Goal: Information Seeking & Learning: Learn about a topic

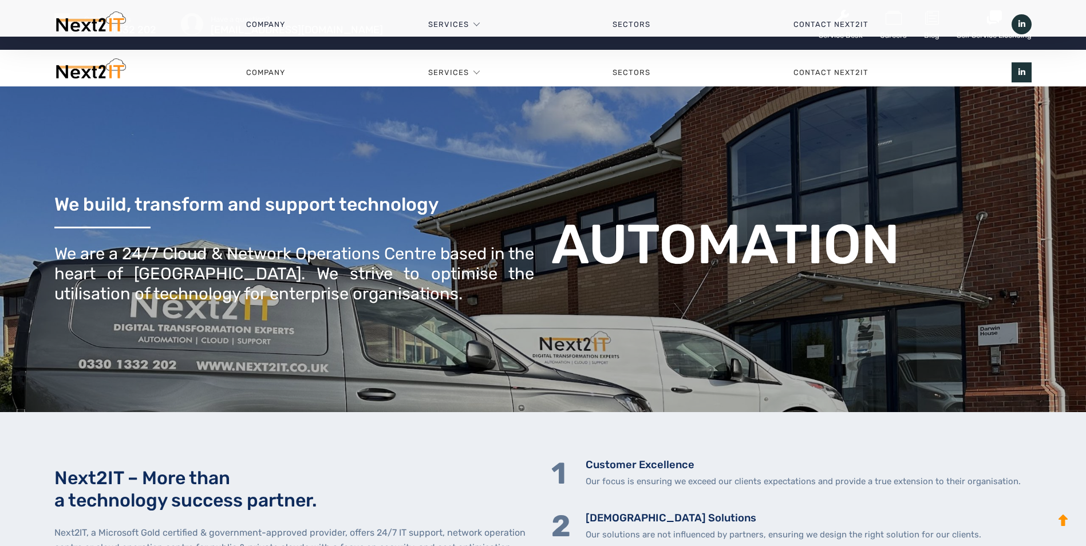
scroll to position [666, 0]
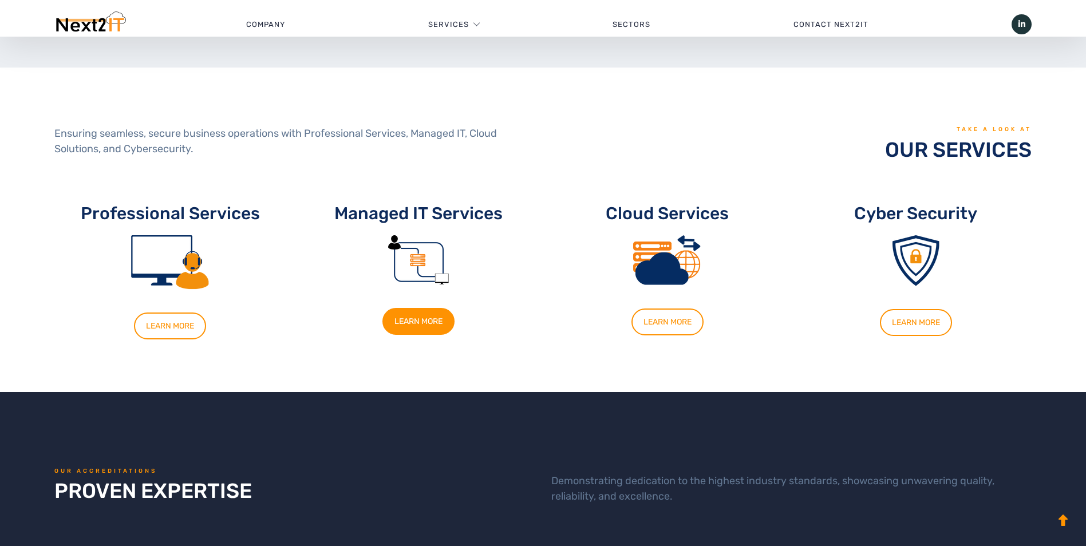
drag, startPoint x: 0, startPoint y: 0, endPoint x: 412, endPoint y: 319, distance: 521.1
click at [412, 319] on link "LEARN MORE" at bounding box center [418, 321] width 72 height 27
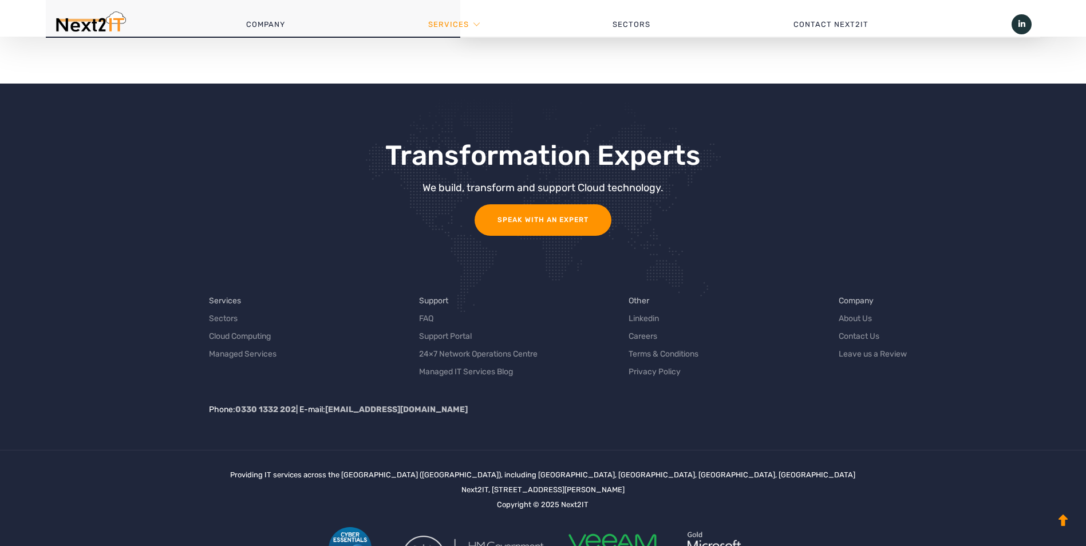
scroll to position [2357, 0]
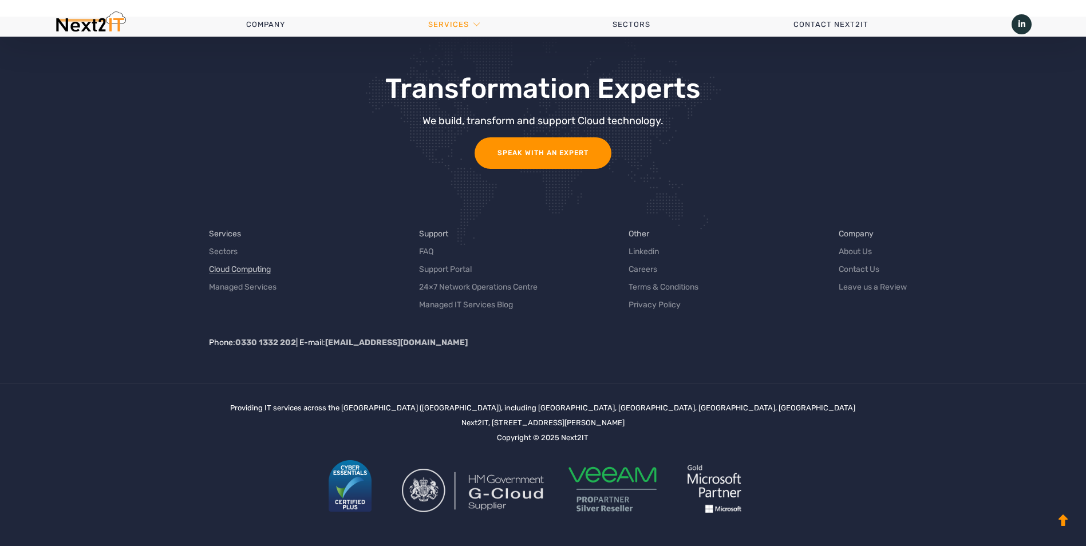
click at [248, 271] on link "Cloud Computing" at bounding box center [240, 269] width 62 height 12
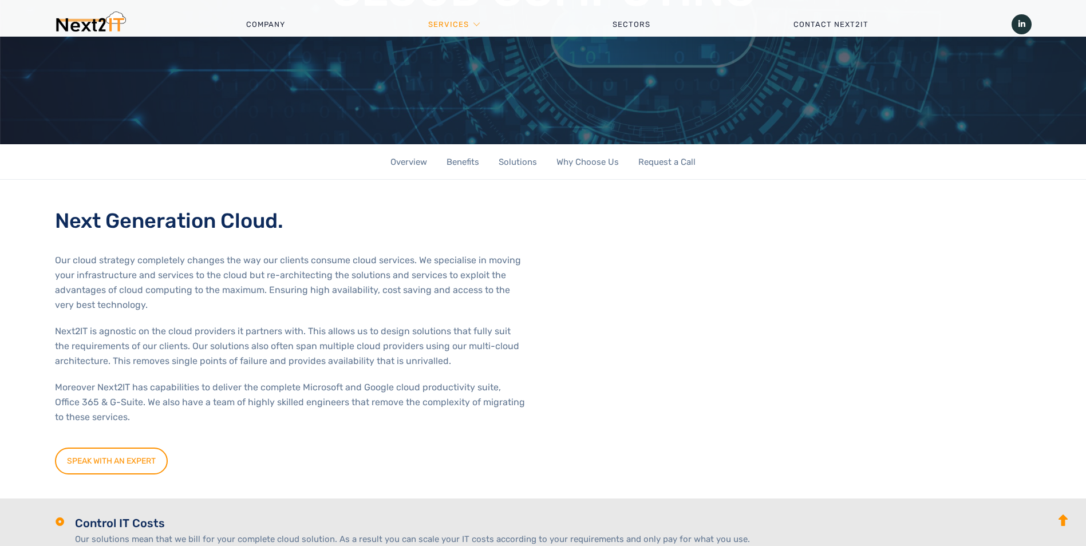
scroll to position [266, 0]
